Goal: Check status: Check status

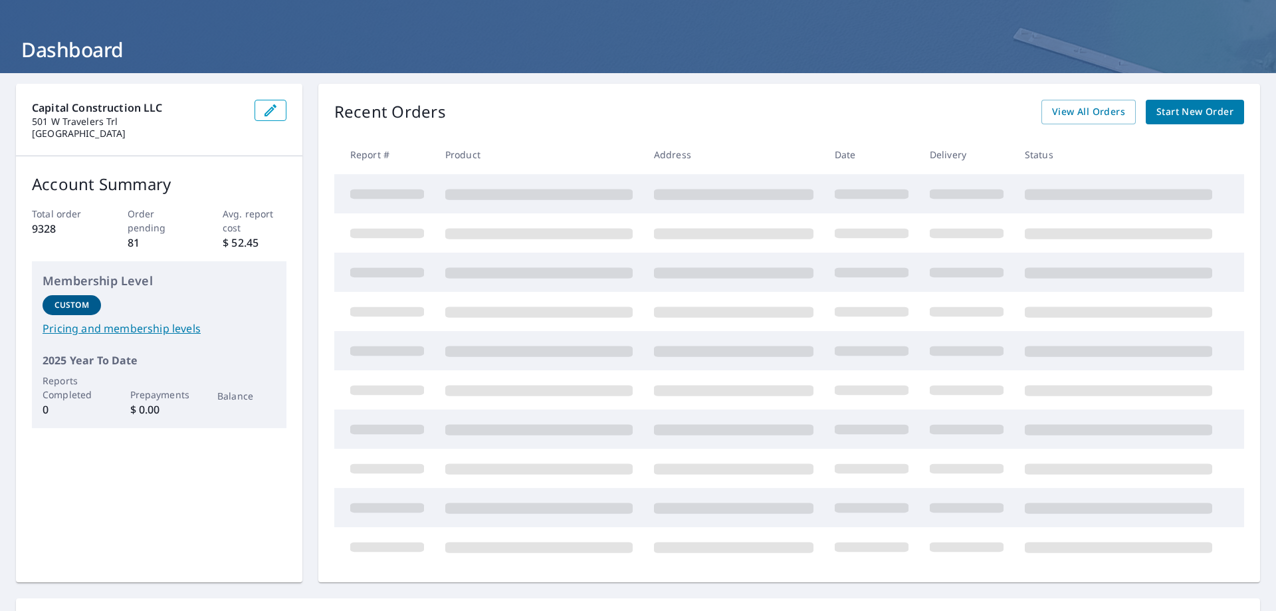
scroll to position [45, 0]
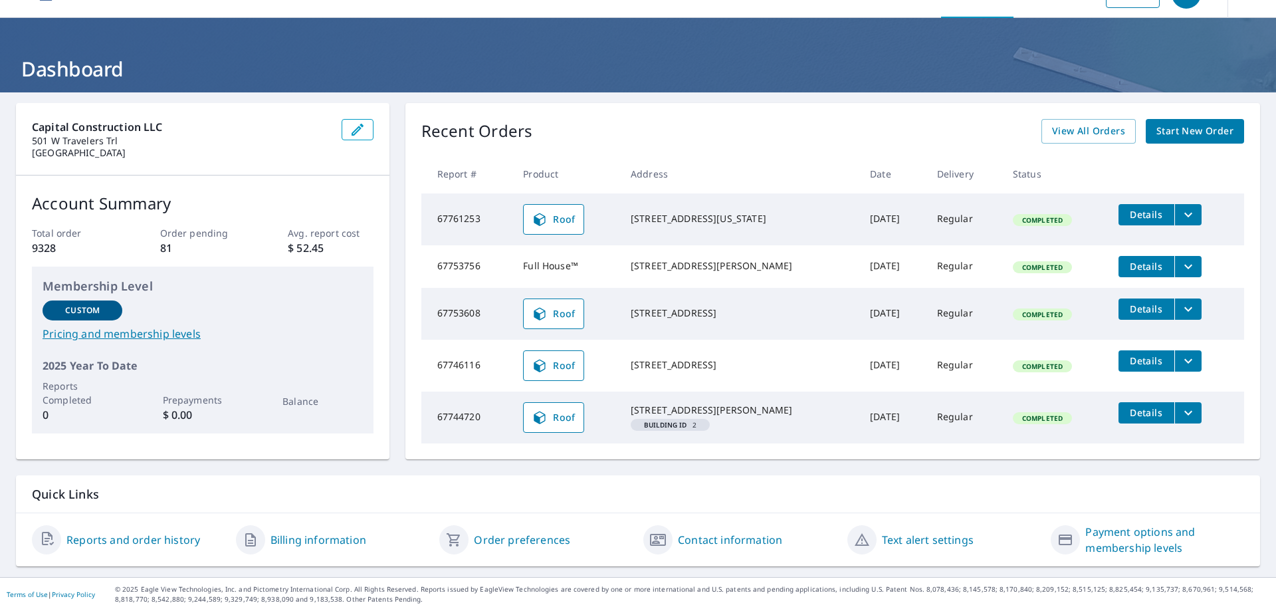
click at [99, 540] on link "Reports and order history" at bounding box center [133, 540] width 134 height 16
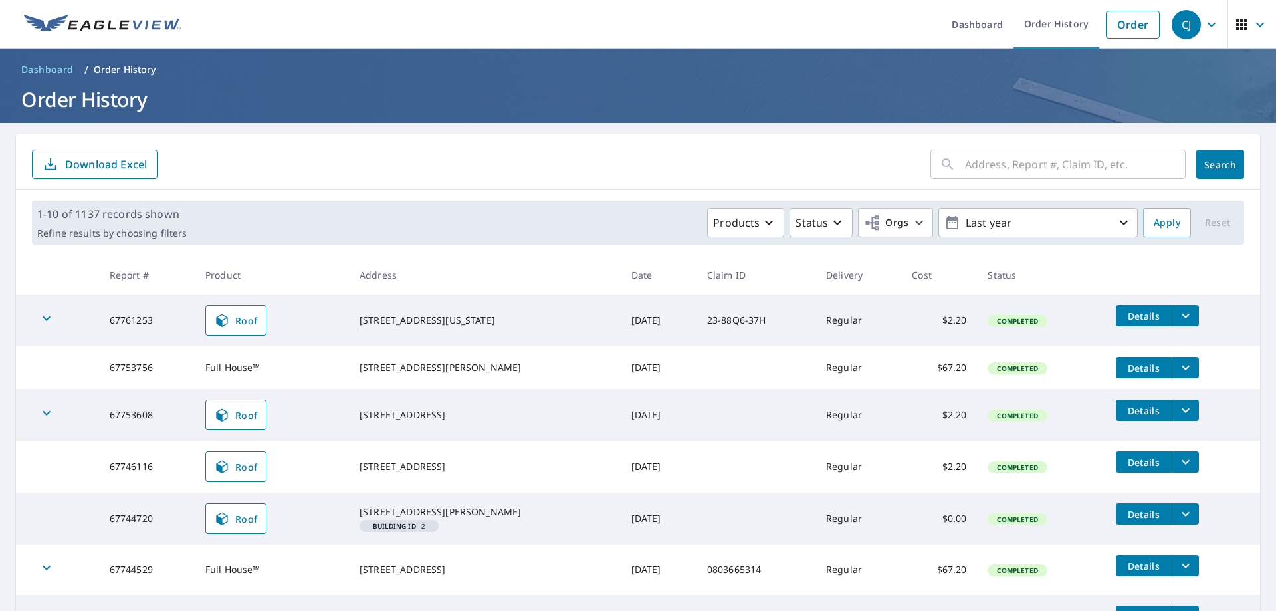
drag, startPoint x: 1047, startPoint y: 174, endPoint x: 1059, endPoint y: 176, distance: 12.1
click at [1047, 174] on input "text" at bounding box center [1075, 164] width 221 height 37
type input "67662564"
click at [1209, 163] on span "Search" at bounding box center [1220, 164] width 27 height 13
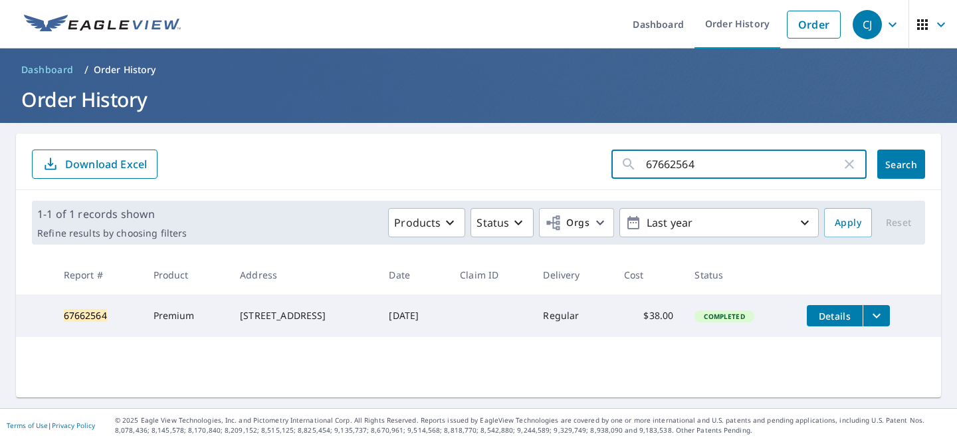
drag, startPoint x: 697, startPoint y: 158, endPoint x: 611, endPoint y: 163, distance: 86.5
click at [611, 163] on div "67662564 ​" at bounding box center [738, 164] width 255 height 29
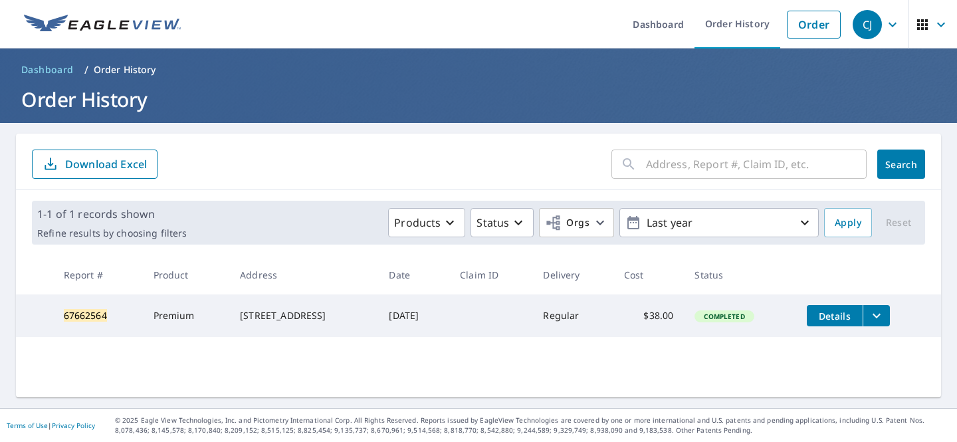
click at [627, 163] on div "​" at bounding box center [738, 164] width 255 height 29
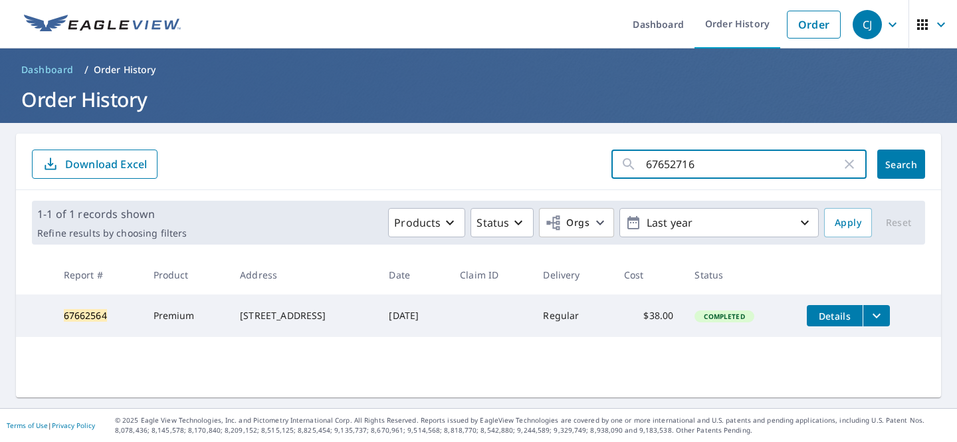
type input "67652716"
click at [894, 171] on button "Search" at bounding box center [901, 164] width 48 height 29
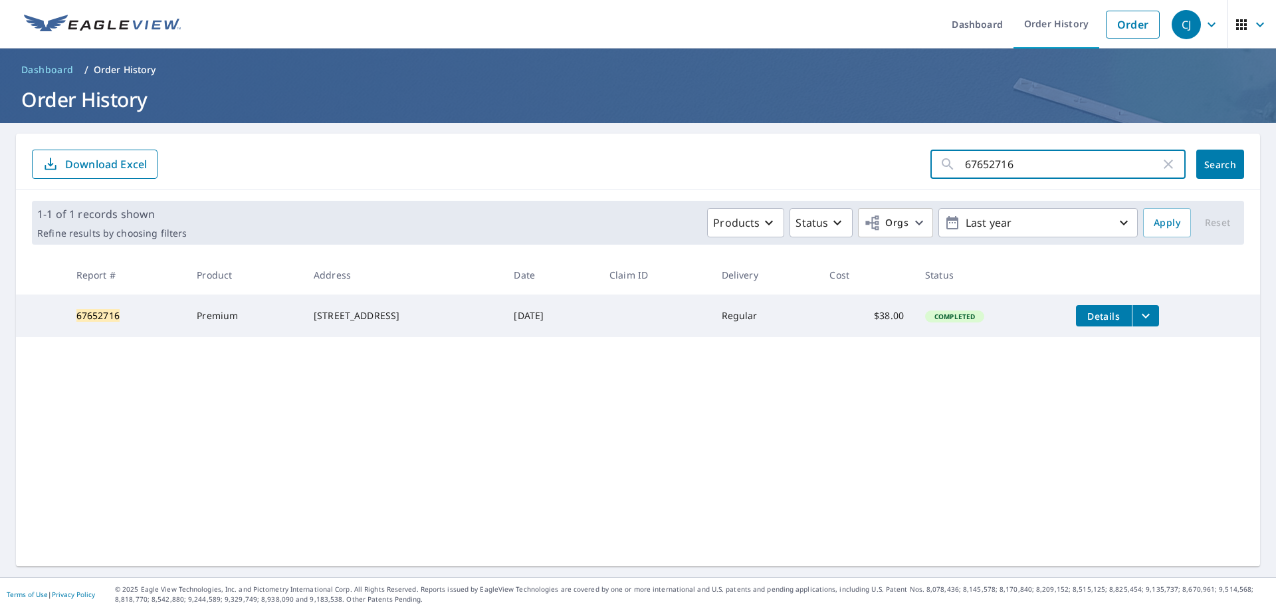
drag, startPoint x: 1014, startPoint y: 165, endPoint x: 880, endPoint y: 180, distance: 135.0
click at [898, 179] on div "67652716 ​ Search Download Excel" at bounding box center [638, 162] width 1244 height 56
type input "67699586"
click at [1211, 164] on span "Search" at bounding box center [1220, 164] width 27 height 13
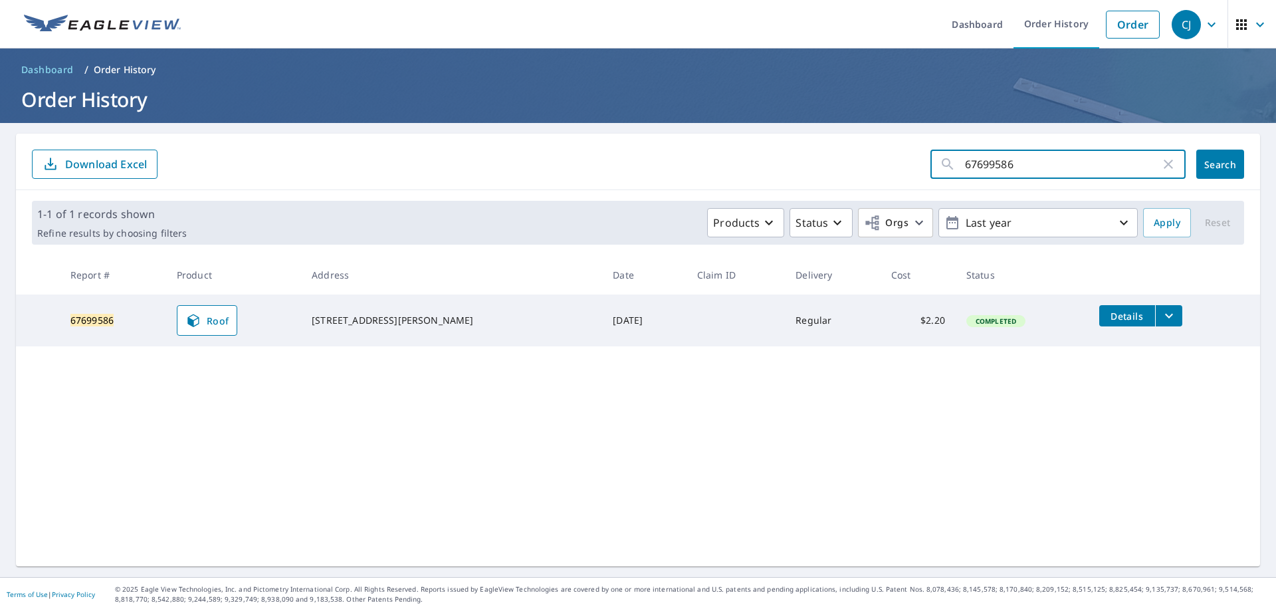
drag, startPoint x: 1019, startPoint y: 167, endPoint x: 874, endPoint y: 179, distance: 144.7
click at [874, 179] on div "67699586 ​ Search Download Excel" at bounding box center [638, 162] width 1244 height 56
type input "67392891"
click at [1209, 160] on span "Search" at bounding box center [1220, 164] width 27 height 13
